Goal: Task Accomplishment & Management: Use online tool/utility

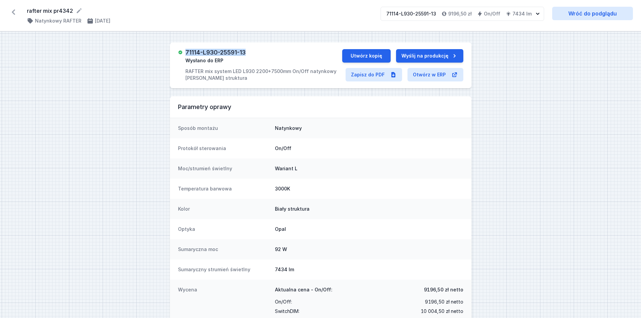
drag, startPoint x: 249, startPoint y: 49, endPoint x: 186, endPoint y: 51, distance: 63.6
click at [186, 51] on div "71114-L930-25591-13 Wysłano do ERP RAFTER mix system LED L930 2200+7500mm On/Of…" at bounding box center [321, 65] width 302 height 46
click at [587, 15] on link "Wróć do podglądu" at bounding box center [592, 13] width 81 height 13
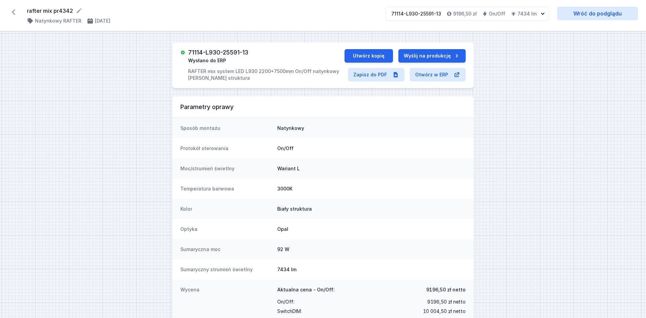
select select "3000"
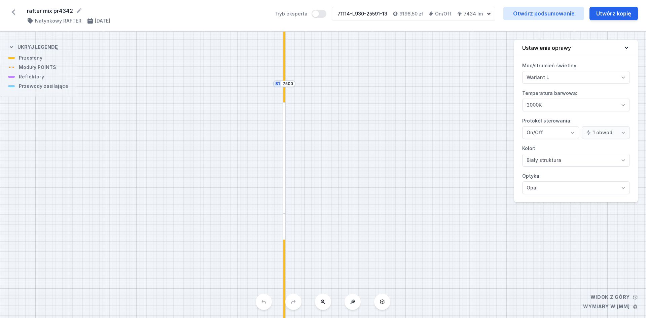
drag, startPoint x: 343, startPoint y: 125, endPoint x: 395, endPoint y: 34, distance: 105.1
click at [395, 34] on div "S2 2200 S1 7500" at bounding box center [323, 175] width 646 height 286
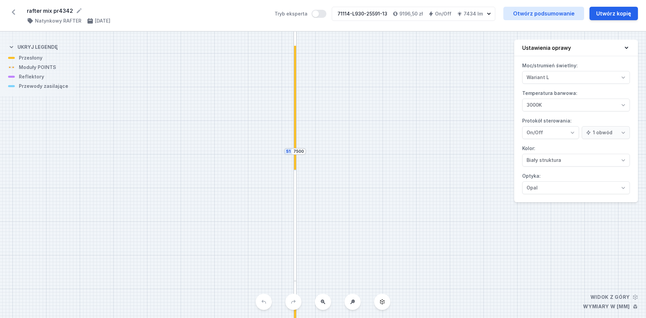
drag, startPoint x: 375, startPoint y: 86, endPoint x: 381, endPoint y: 244, distance: 158.3
click at [381, 244] on div "S2 2200 S1 7500" at bounding box center [323, 175] width 646 height 286
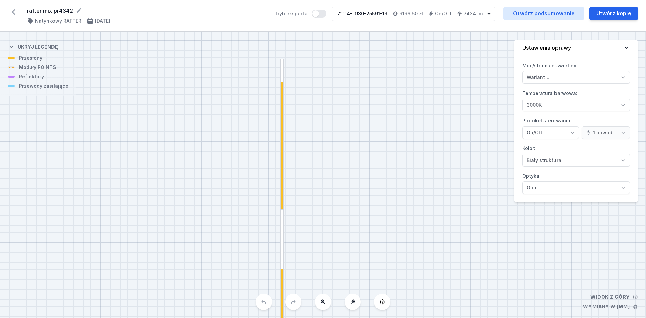
drag, startPoint x: 402, startPoint y: 113, endPoint x: 391, endPoint y: 246, distance: 133.7
click at [391, 246] on div "S2 2200 S1 7500" at bounding box center [323, 175] width 646 height 286
click at [282, 140] on div at bounding box center [282, 146] width 2 height 128
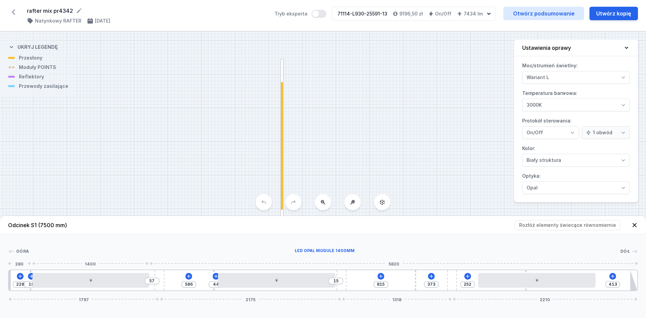
drag, startPoint x: 95, startPoint y: 283, endPoint x: 365, endPoint y: 156, distance: 299.0
click at [369, 150] on div "S2 2200 S1 7500" at bounding box center [323, 175] width 646 height 286
click at [132, 284] on div at bounding box center [90, 280] width 117 height 15
click at [119, 281] on div at bounding box center [90, 280] width 117 height 15
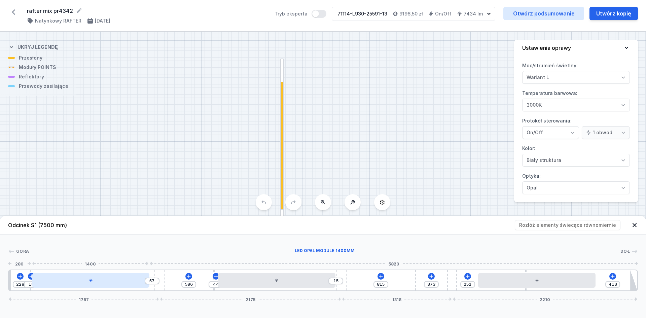
click at [119, 281] on div at bounding box center [90, 280] width 117 height 15
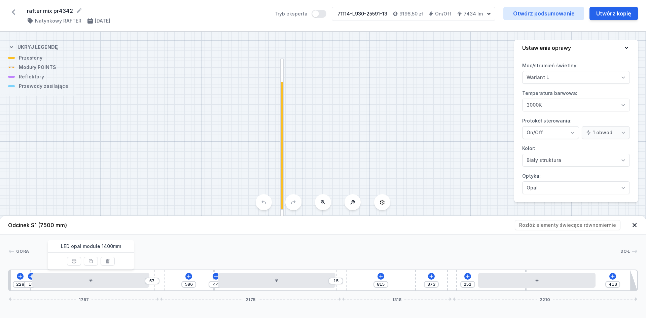
click at [188, 276] on div "228 18 57 586 44 15 815 373 252 413 1797 2175 1318 2210" at bounding box center [323, 281] width 630 height 22
click at [190, 280] on div "228 18 57 586 44 15 815 373 252 413 1797 2175 1318 2210" at bounding box center [323, 281] width 630 height 22
drag, startPoint x: 214, startPoint y: 193, endPoint x: 236, endPoint y: 134, distance: 62.9
click at [236, 134] on div "S2 2200 S1 7500" at bounding box center [323, 175] width 646 height 286
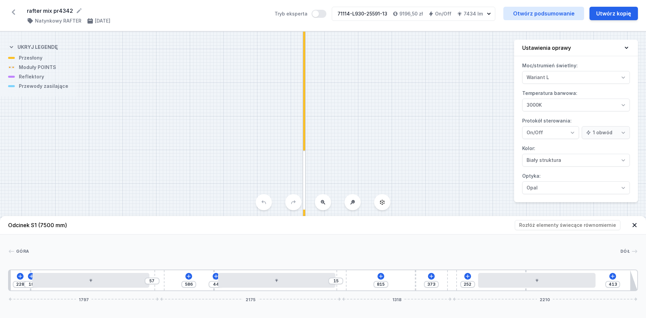
click at [191, 277] on div "228 18 57 586 44 15 815 373 252 413 1797 2175 1318 2210" at bounding box center [323, 281] width 630 height 22
click at [622, 11] on button "Utwórz kopię" at bounding box center [614, 13] width 48 height 13
select select "3000"
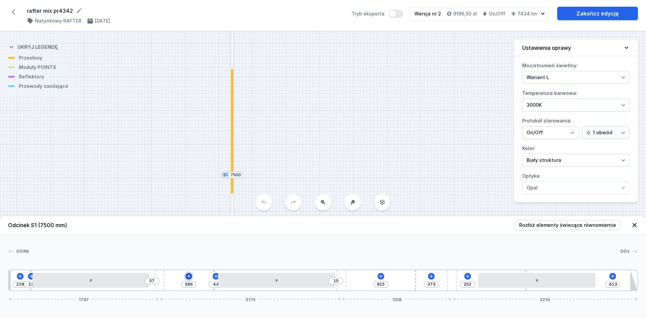
click at [190, 276] on icon at bounding box center [188, 276] width 5 height 5
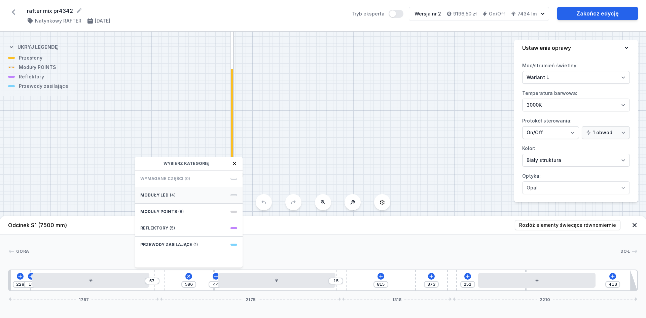
click at [185, 190] on div "Moduły LED (4)" at bounding box center [189, 195] width 108 height 16
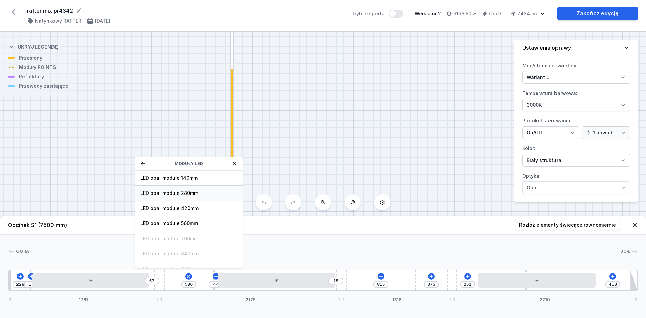
click at [217, 197] on div "LED opal module 280mm" at bounding box center [189, 193] width 108 height 15
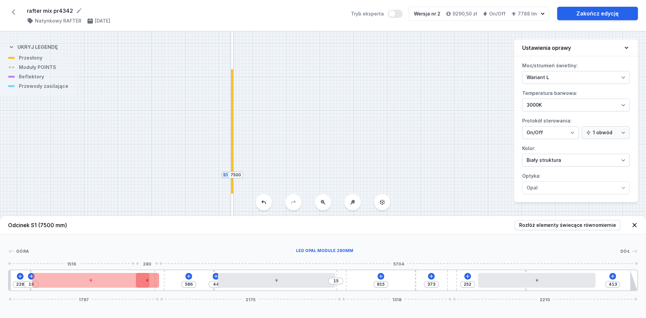
type input "365"
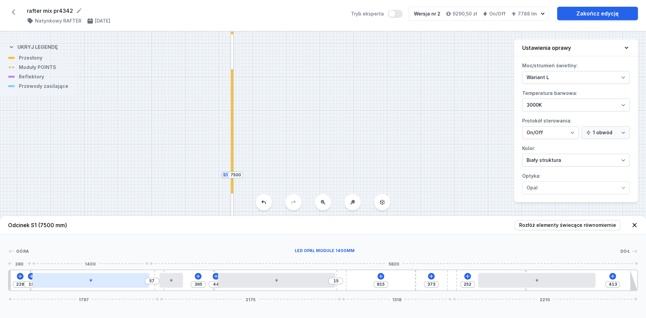
type input "35"
type input "40"
type input "31"
type input "44"
type input "27"
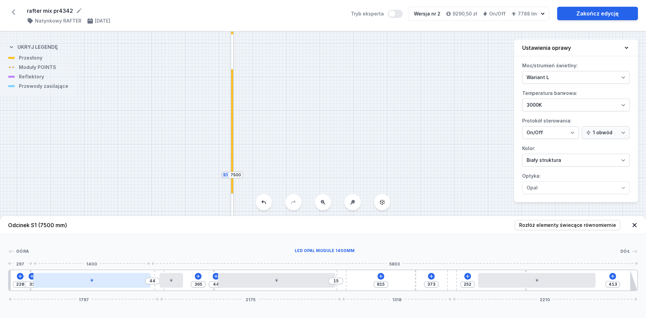
type input "48"
type input "19"
type input "56"
type input "15"
click at [137, 279] on div at bounding box center [90, 280] width 117 height 15
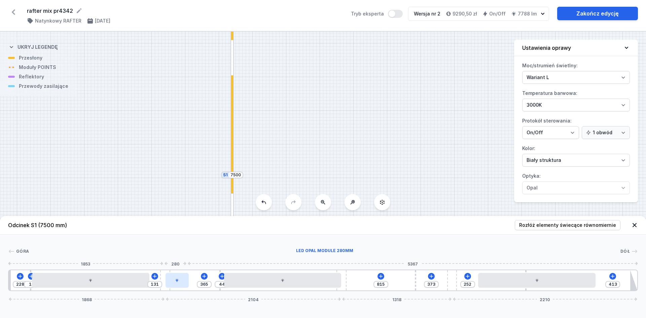
type input "135"
drag, startPoint x: 157, startPoint y: 287, endPoint x: 178, endPoint y: 286, distance: 21.6
click at [178, 286] on div "228 15 135 365 44 815 373 252 413 1872 2100 1318 2210" at bounding box center [323, 281] width 630 height 22
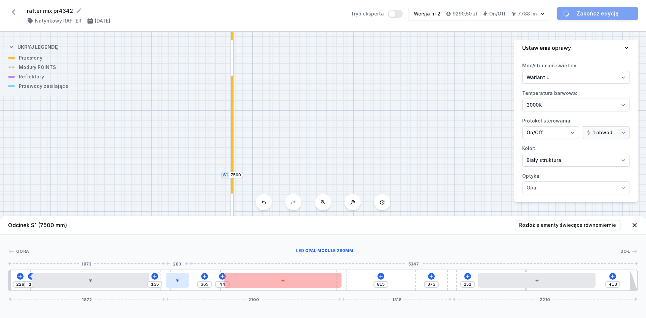
click at [181, 282] on div at bounding box center [178, 280] width 24 height 15
drag, startPoint x: 181, startPoint y: 282, endPoint x: 165, endPoint y: 283, distance: 15.8
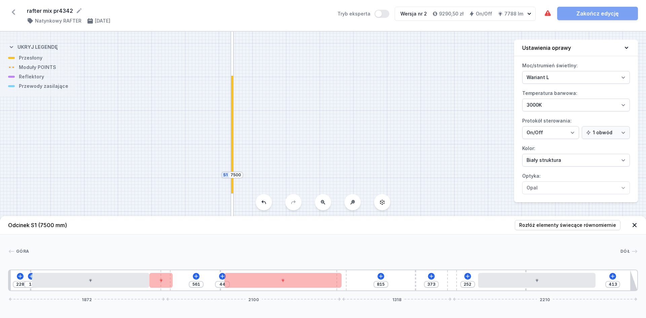
drag, startPoint x: 167, startPoint y: 289, endPoint x: 157, endPoint y: 290, distance: 9.8
click at [137, 288] on div "228 15 561 44 815 373 252 413 1872 2100 1318 2210" at bounding box center [323, 281] width 630 height 22
drag, startPoint x: 166, startPoint y: 289, endPoint x: 189, endPoint y: 294, distance: 23.5
click at [195, 297] on div "Odcinek S1 (7500 mm) Rozłóż elementy świecące równomiernie Góra Dół 1 2 3 4 5 2…" at bounding box center [323, 267] width 646 height 102
drag, startPoint x: 168, startPoint y: 289, endPoint x: 183, endPoint y: 287, distance: 15.2
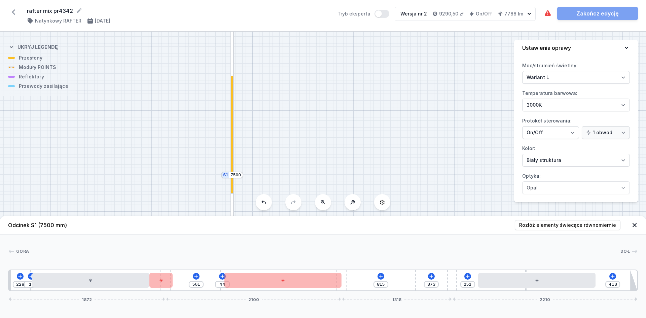
click at [194, 287] on div "228 15 561 44 815 373 252 413 1872 2100 1318 2210" at bounding box center [323, 281] width 630 height 22
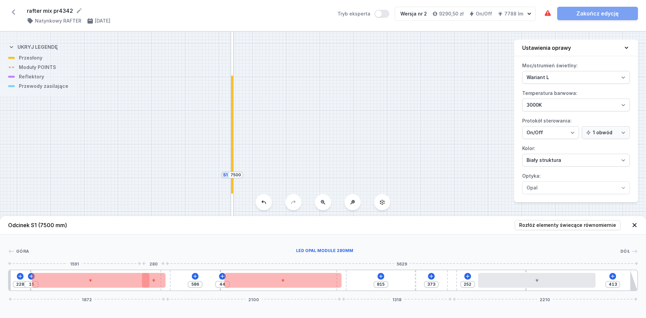
type input "365"
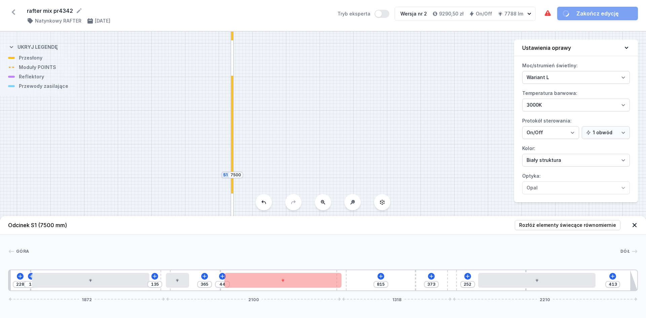
drag, startPoint x: 167, startPoint y: 287, endPoint x: 177, endPoint y: 289, distance: 10.3
type input "60"
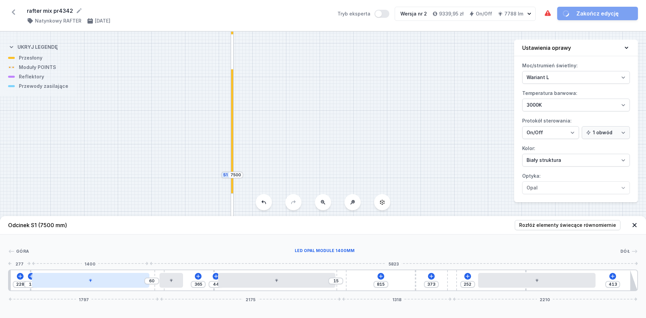
drag, startPoint x: 167, startPoint y: 290, endPoint x: 140, endPoint y: 285, distance: 27.3
click at [140, 285] on div "228 15 60 365 44 15 815 373 252 413 1797 2175 1318 2210" at bounding box center [323, 281] width 630 height 22
type input "36"
type input "39"
type input "40"
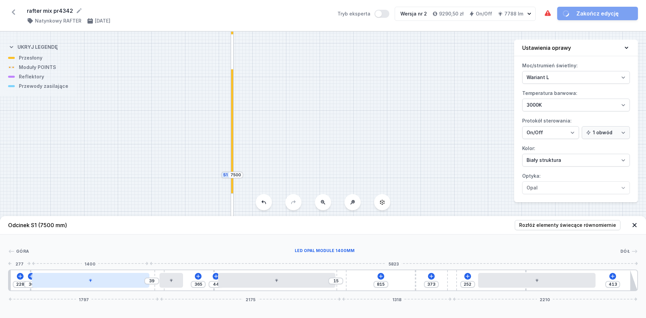
type input "35"
type input "52"
type input "23"
type input "134"
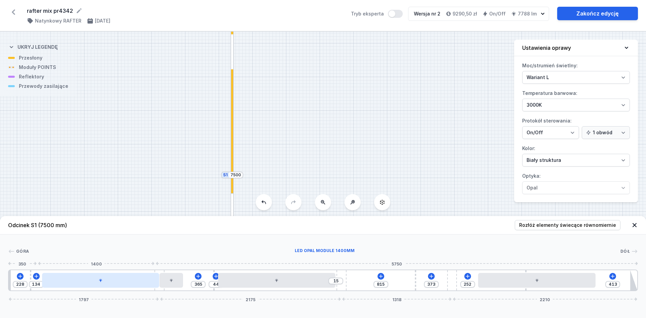
drag, startPoint x: 134, startPoint y: 285, endPoint x: 141, endPoint y: 284, distance: 6.5
click at [141, 284] on div at bounding box center [100, 280] width 117 height 15
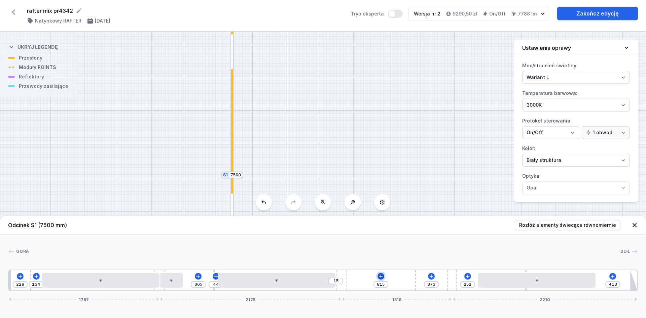
click at [380, 276] on icon at bounding box center [381, 276] width 4 height 4
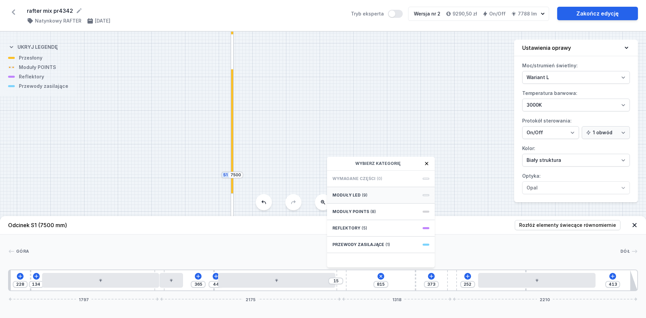
click at [386, 200] on div "Moduły LED (9)" at bounding box center [381, 195] width 108 height 16
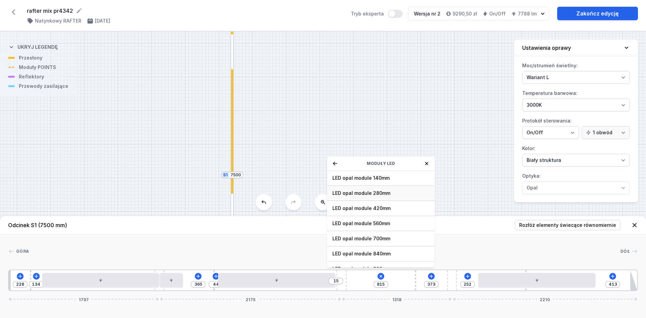
click at [396, 197] on div "LED opal module 280mm" at bounding box center [381, 193] width 108 height 15
type input "594"
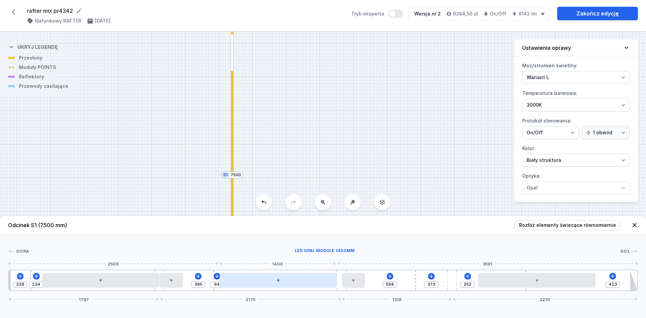
type input "118"
drag, startPoint x: 307, startPoint y: 282, endPoint x: 314, endPoint y: 282, distance: 7.1
click at [314, 282] on div at bounding box center [282, 280] width 117 height 15
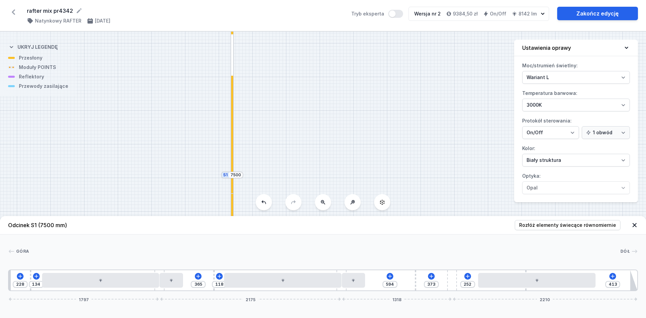
click at [467, 280] on div "228 134 365 118 594 373 252 413 1797 2175 1318 2210" at bounding box center [323, 281] width 630 height 22
click at [469, 277] on icon at bounding box center [467, 276] width 5 height 5
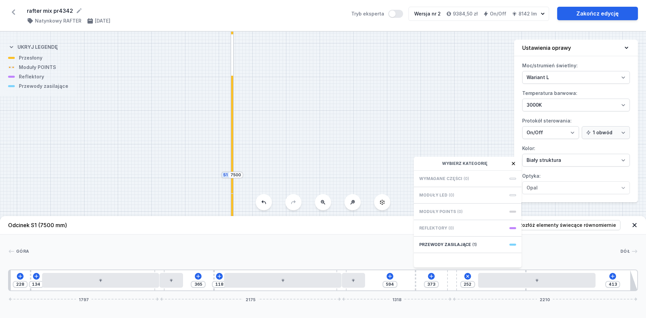
click at [446, 289] on div "228 134 365 118 594 373 252 Wybierz kategorię Wymagane części (0) Moduły LED (0…" at bounding box center [323, 281] width 630 height 22
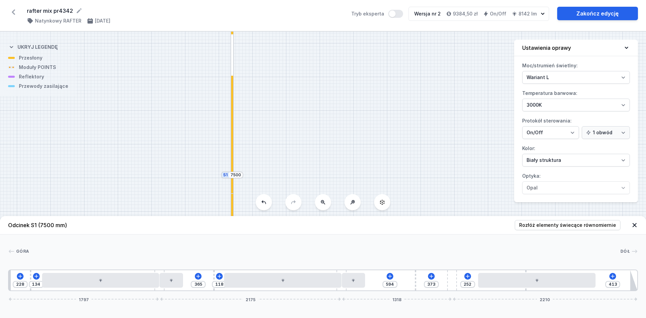
drag, startPoint x: 450, startPoint y: 285, endPoint x: 440, endPoint y: 285, distance: 9.4
click at [440, 285] on div "228 134 365 118 594 373 252 413 1797 2175 1318 2210" at bounding box center [323, 281] width 630 height 22
drag, startPoint x: 453, startPoint y: 283, endPoint x: 433, endPoint y: 280, distance: 20.0
click at [440, 282] on div "228 134 365 118 594 373 252 413 1797 2175 1318 2210" at bounding box center [323, 281] width 630 height 22
click at [433, 280] on div "228 134 365 118 594 373 252 413 1797 2175 1318 2210" at bounding box center [323, 281] width 630 height 22
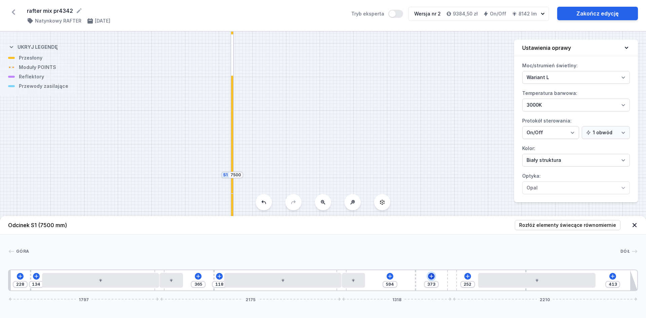
click at [431, 276] on icon at bounding box center [432, 276] width 4 height 4
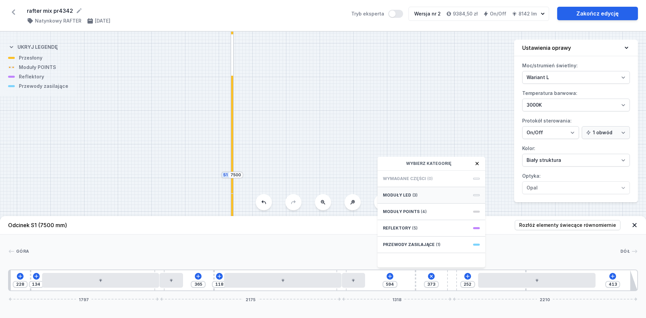
click at [444, 195] on div "Moduły LED (3)" at bounding box center [432, 195] width 108 height 16
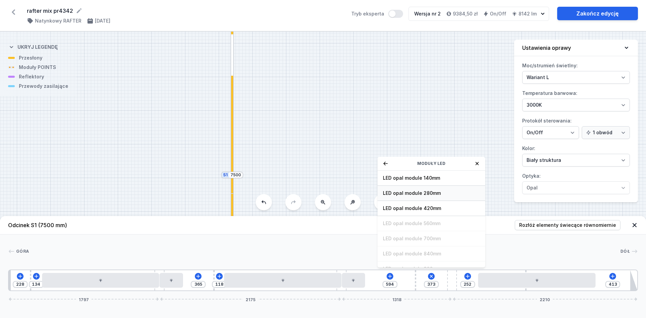
click at [445, 195] on span "LED opal module 280mm" at bounding box center [431, 193] width 97 height 7
type input "93"
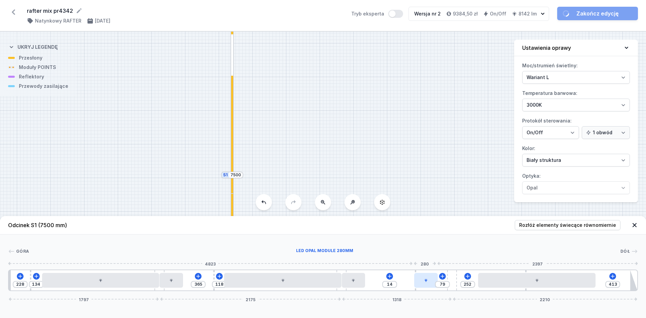
type input "31"
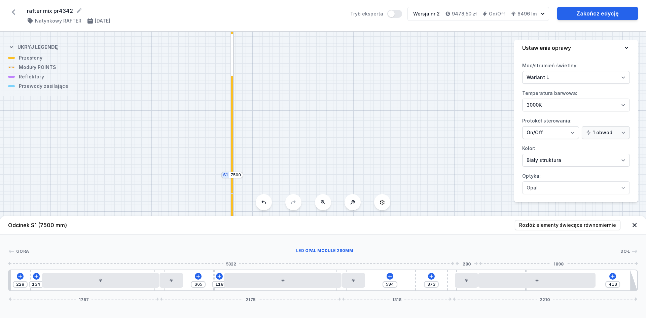
drag, startPoint x: 426, startPoint y: 282, endPoint x: 472, endPoint y: 278, distance: 45.6
click at [451, 185] on div "S2 2200 S1 7500" at bounding box center [323, 175] width 646 height 286
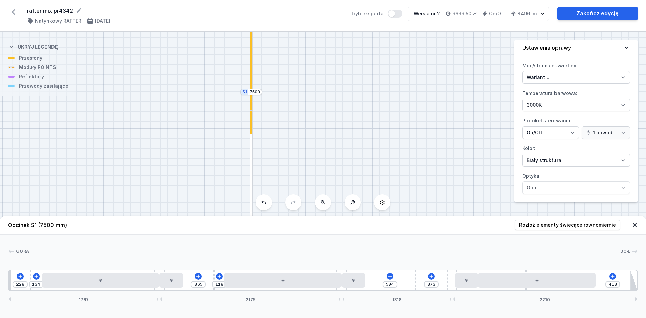
drag, startPoint x: 405, startPoint y: 139, endPoint x: 427, endPoint y: 70, distance: 72.4
click at [425, 55] on div "S2 2200 S1 7500" at bounding box center [323, 175] width 646 height 286
drag, startPoint x: 397, startPoint y: 97, endPoint x: 406, endPoint y: 52, distance: 46.2
click at [402, 56] on div "S2 2200 S1 7500" at bounding box center [323, 175] width 646 height 286
drag, startPoint x: 404, startPoint y: 53, endPoint x: 405, endPoint y: 34, distance: 19.2
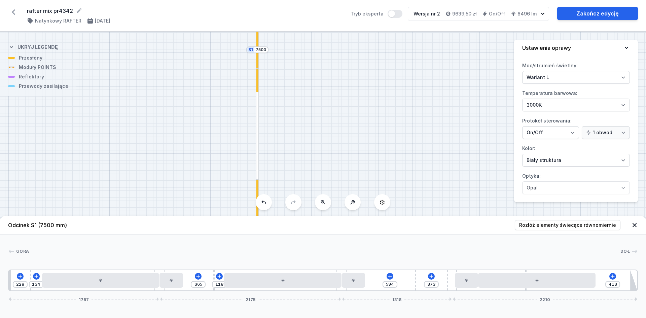
click at [404, 34] on div "S2 2200 S1 7500" at bounding box center [323, 175] width 646 height 286
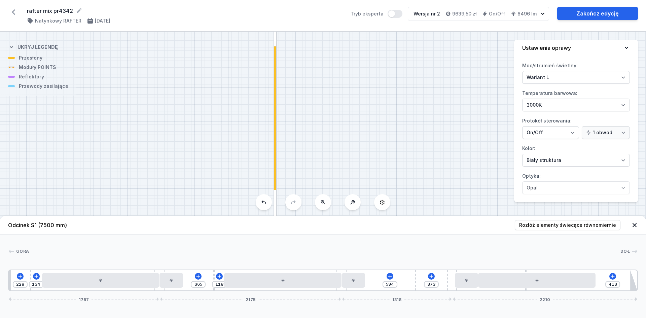
drag, startPoint x: 423, startPoint y: 104, endPoint x: 423, endPoint y: 71, distance: 33.7
click at [416, 51] on div "S2 2200 S1 7500" at bounding box center [323, 175] width 646 height 286
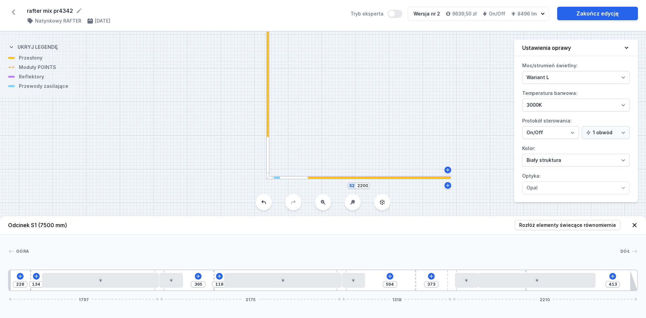
drag, startPoint x: 429, startPoint y: 110, endPoint x: 429, endPoint y: 71, distance: 39.7
click at [423, 57] on div "S2 2200 S1 7500" at bounding box center [323, 175] width 646 height 286
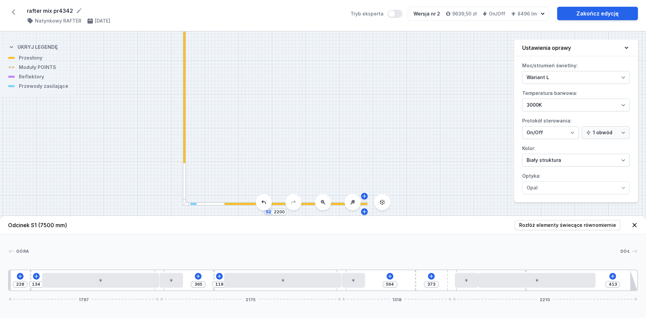
drag, startPoint x: 441, startPoint y: 88, endPoint x: 363, endPoint y: 168, distance: 110.9
click at [363, 168] on div "S2 2200 S1 7500" at bounding box center [323, 175] width 646 height 286
drag, startPoint x: 403, startPoint y: 120, endPoint x: 393, endPoint y: 139, distance: 21.2
click at [393, 139] on div "S2 2200 S1 7500" at bounding box center [323, 175] width 646 height 286
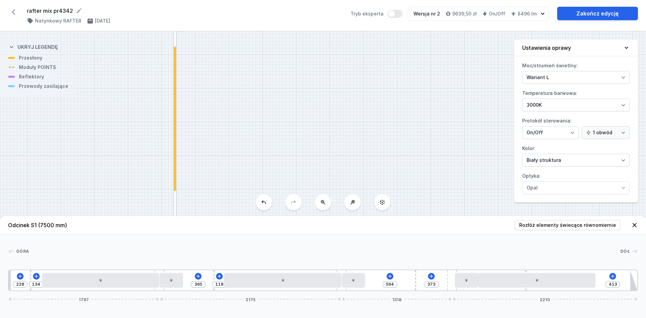
drag, startPoint x: 422, startPoint y: 104, endPoint x: 425, endPoint y: 136, distance: 31.4
click at [425, 136] on div "S2 2200 S1 7500" at bounding box center [323, 175] width 646 height 286
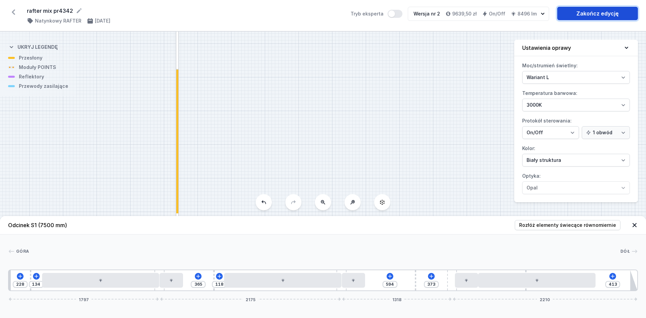
click at [612, 14] on link "Zakończ edycję" at bounding box center [597, 13] width 81 height 13
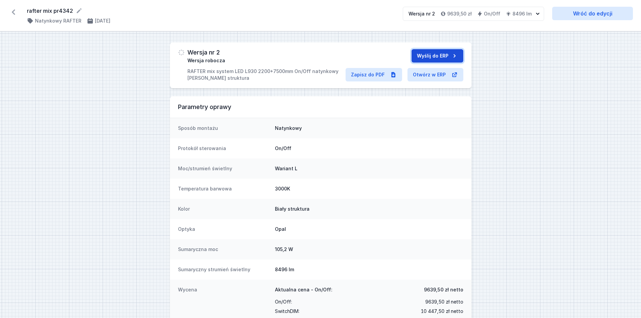
click at [416, 55] on button "Wyślij do ERP" at bounding box center [438, 55] width 52 height 13
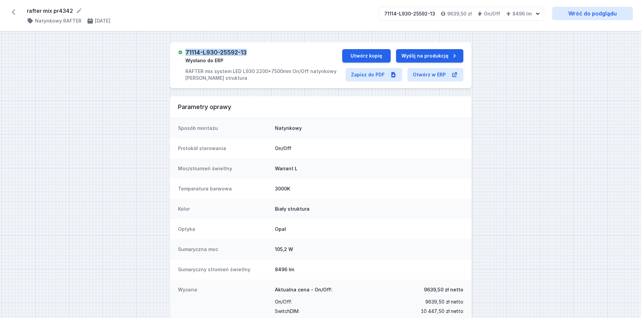
drag, startPoint x: 250, startPoint y: 52, endPoint x: 186, endPoint y: 51, distance: 63.9
click at [186, 51] on div "71114-L930-25592-13 Wysłano do ERP RAFTER mix system LED L930 2200+7500mm On/Of…" at bounding box center [260, 65] width 164 height 32
copy h3 "71114-L930-25592-13"
drag, startPoint x: 265, startPoint y: 47, endPoint x: 187, endPoint y: 50, distance: 77.8
click at [187, 50] on div "71114-L930-25591-13 Wysłano do ERP RAFTER mix system LED L930 2200+7500mm On/Of…" at bounding box center [321, 65] width 302 height 46
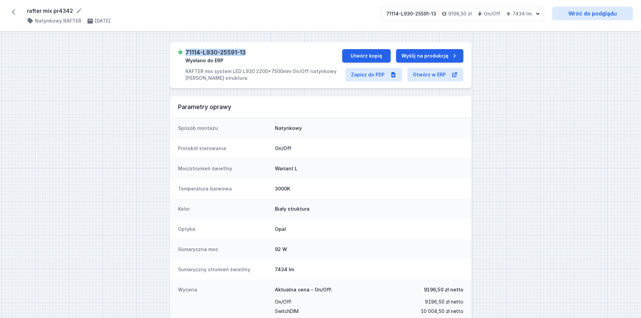
copy h3 "71114-L930-25591-13"
